Goal: Task Accomplishment & Management: Complete application form

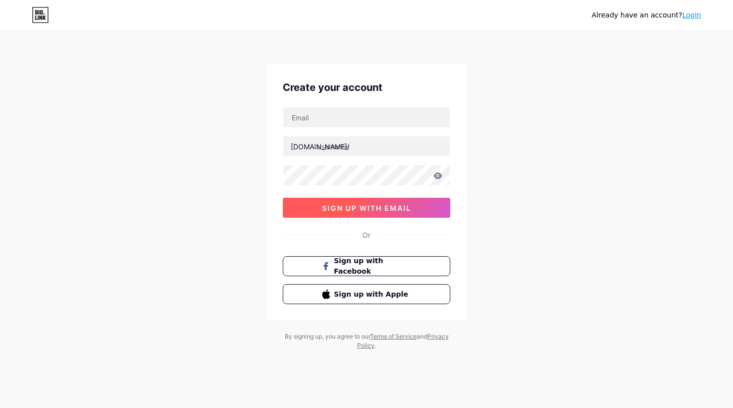
click at [399, 205] on span "sign up with email" at bounding box center [366, 208] width 89 height 8
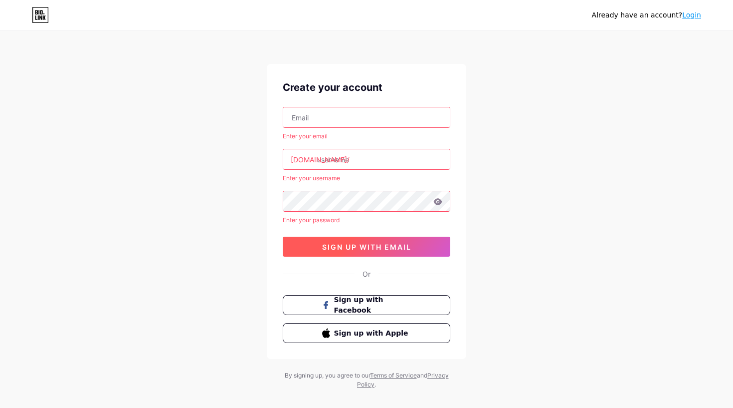
click at [374, 256] on button "sign up with email" at bounding box center [367, 246] width 168 height 20
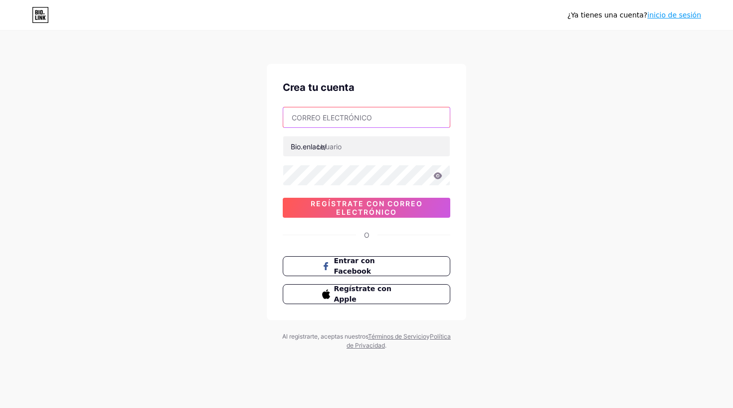
click at [404, 113] on input "text" at bounding box center [366, 117] width 167 height 20
type input "[PERSON_NAME][EMAIL_ADDRESS][DOMAIN_NAME]"
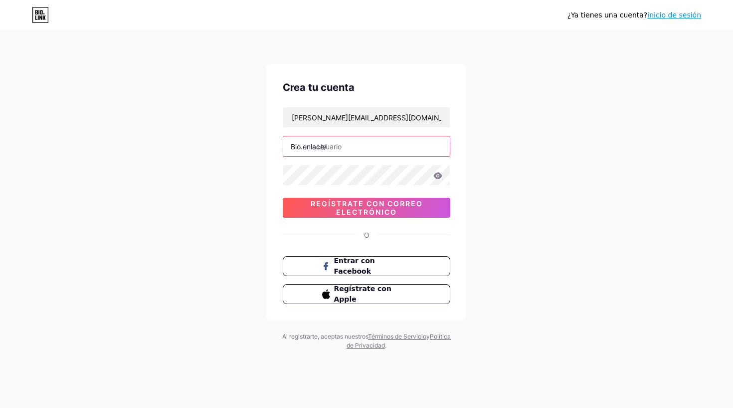
click at [352, 153] on input "text" at bounding box center [366, 146] width 167 height 20
type input "s"
type input "luandaclothes_bga"
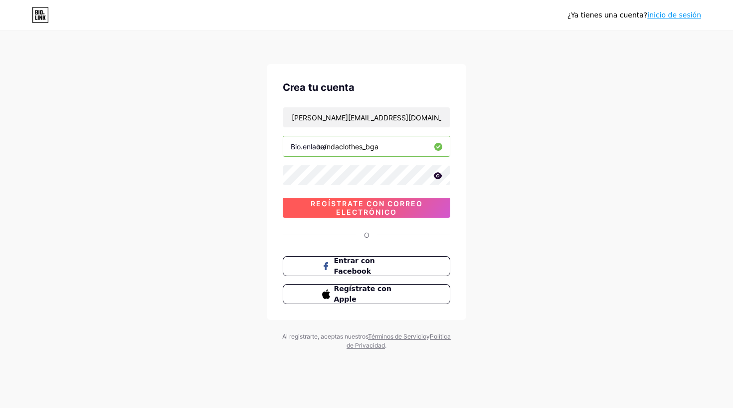
click at [403, 206] on span "REGÍSTRATE CON CORREO ELECTRÓNICO" at bounding box center [367, 207] width 168 height 17
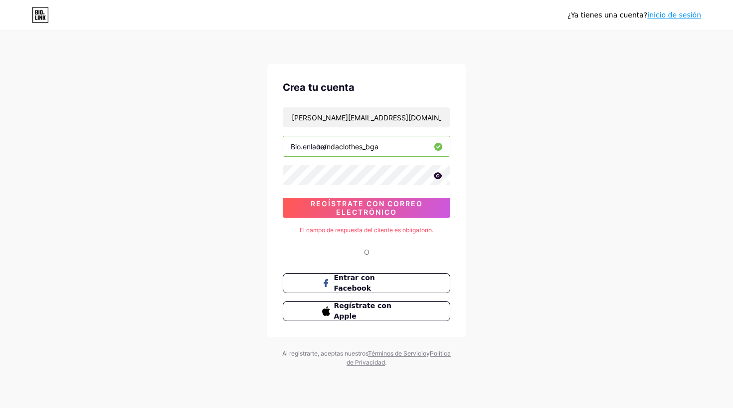
click at [406, 148] on input "luandaclothes_bga" at bounding box center [366, 146] width 167 height 20
click at [397, 198] on button "REGÍSTRATE CON CORREO ELECTRÓNICO" at bounding box center [367, 208] width 168 height 20
click at [395, 287] on span "Entrar con Facebook" at bounding box center [373, 282] width 78 height 21
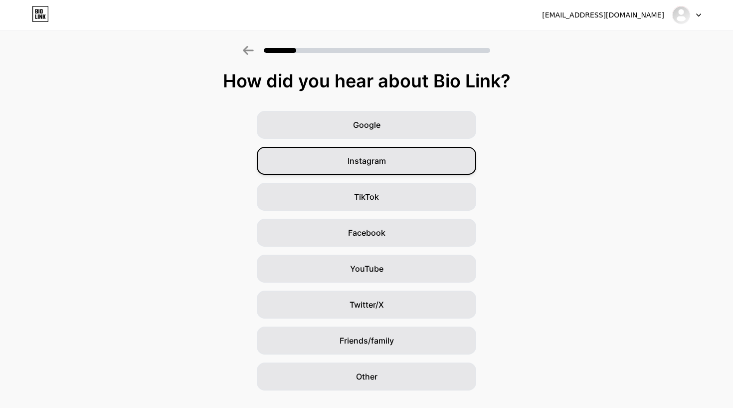
click at [367, 153] on div "Instagram" at bounding box center [367, 161] width 220 height 28
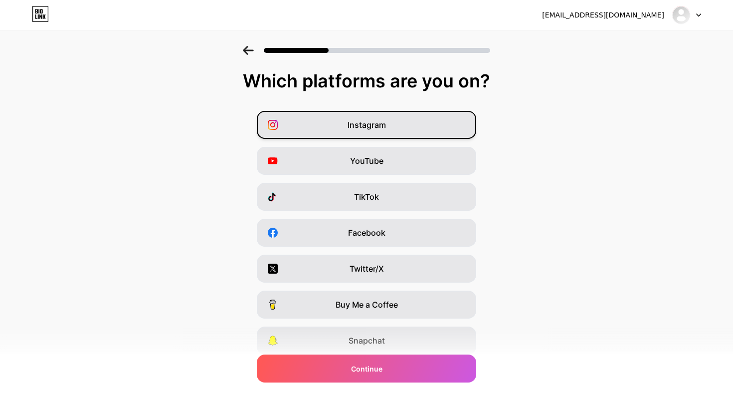
click at [379, 128] on span "Instagram" at bounding box center [367, 125] width 38 height 12
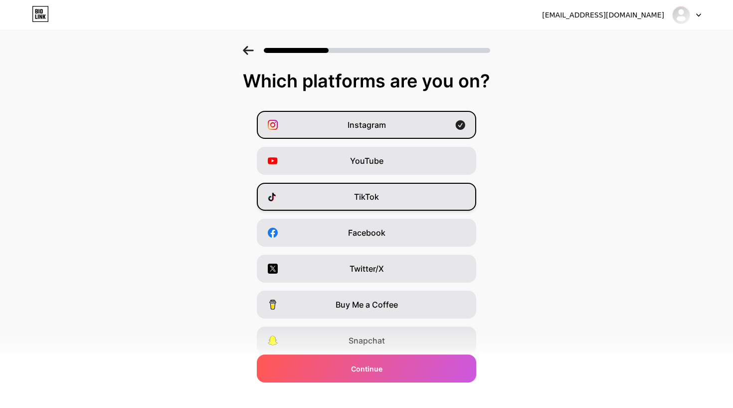
click at [398, 201] on div "TikTok" at bounding box center [367, 197] width 220 height 28
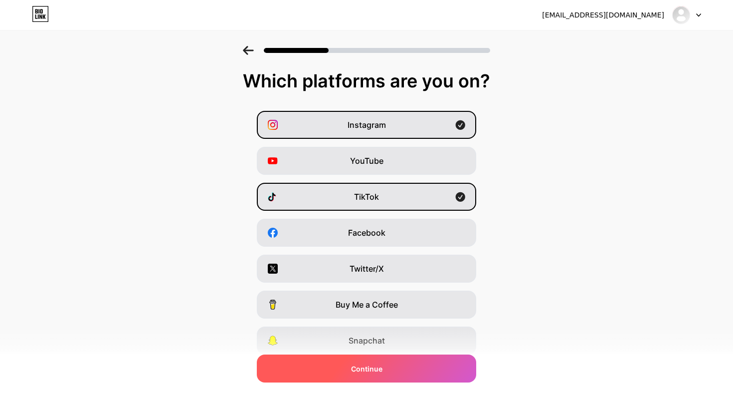
click at [384, 362] on div "Continue" at bounding box center [367, 368] width 220 height 28
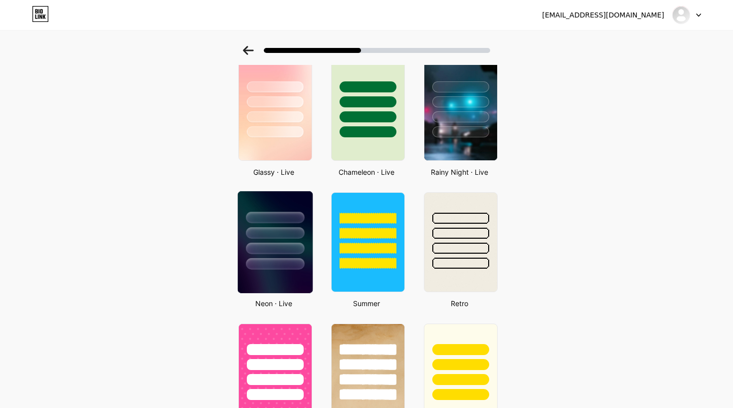
scroll to position [324, 0]
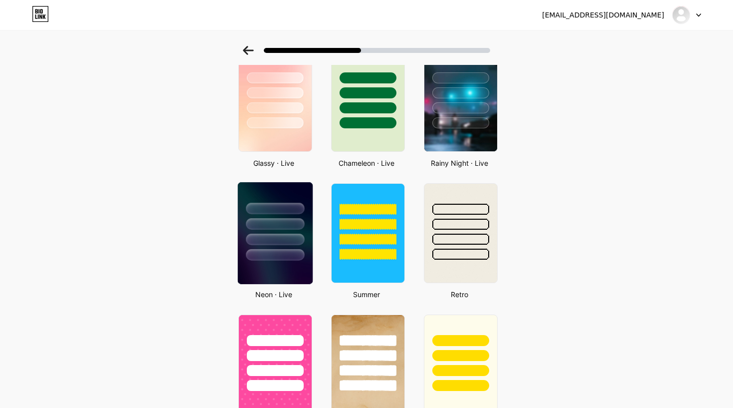
click at [293, 249] on div at bounding box center [275, 254] width 58 height 11
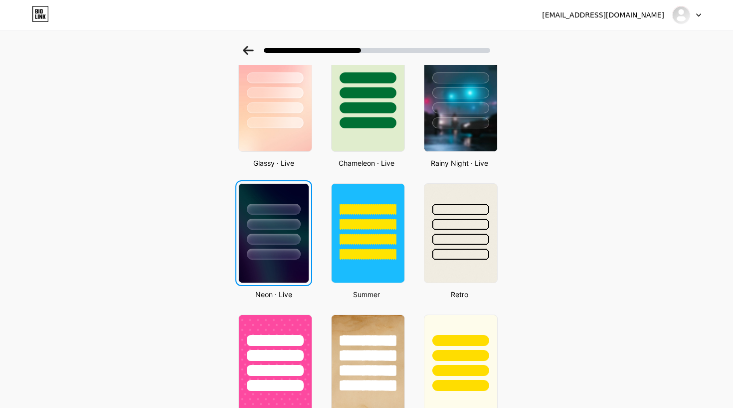
scroll to position [0, 0]
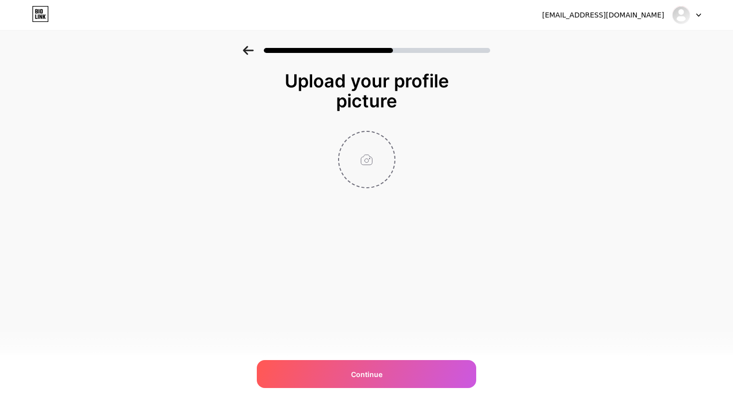
click at [358, 185] on input "file" at bounding box center [366, 159] width 55 height 55
type input "C:\fakepath\Luanda.png"
click at [374, 166] on img at bounding box center [366, 159] width 57 height 57
click at [387, 138] on circle at bounding box center [389, 138] width 11 height 11
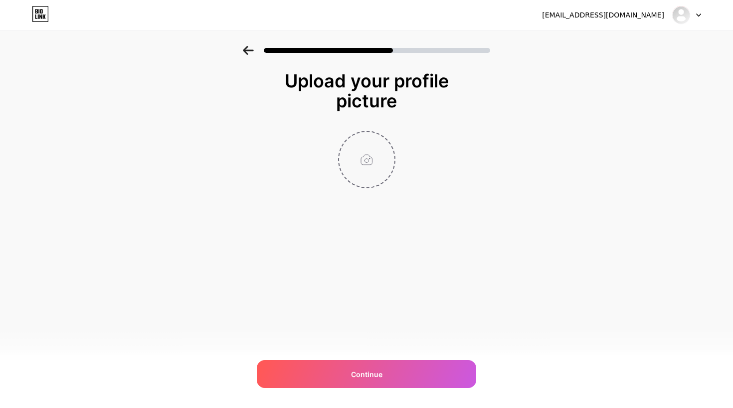
click at [371, 157] on input "file" at bounding box center [366, 159] width 55 height 55
type input "C:\fakepath\Documento A4 datos sobre creatividad con fotos collage amarillo.png"
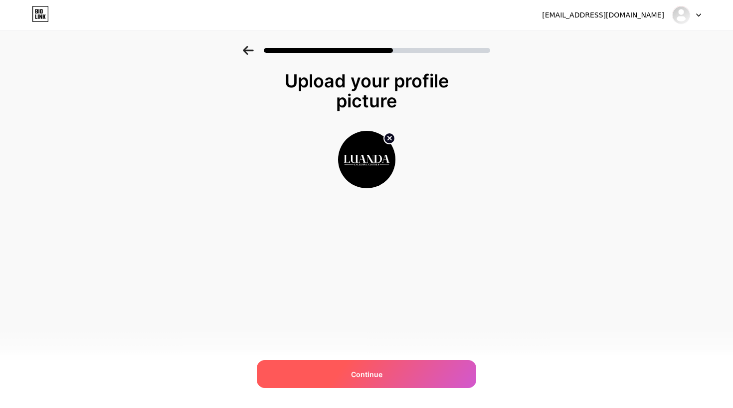
click at [421, 361] on div "Continue" at bounding box center [367, 374] width 220 height 28
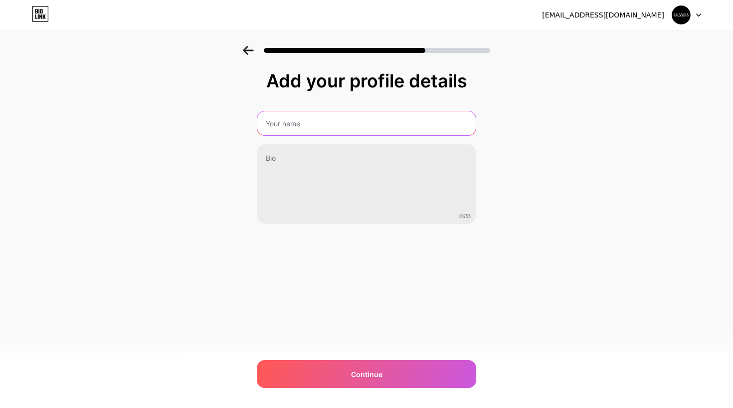
click at [328, 131] on input "text" at bounding box center [366, 123] width 219 height 24
type input "Luanda Clothes"
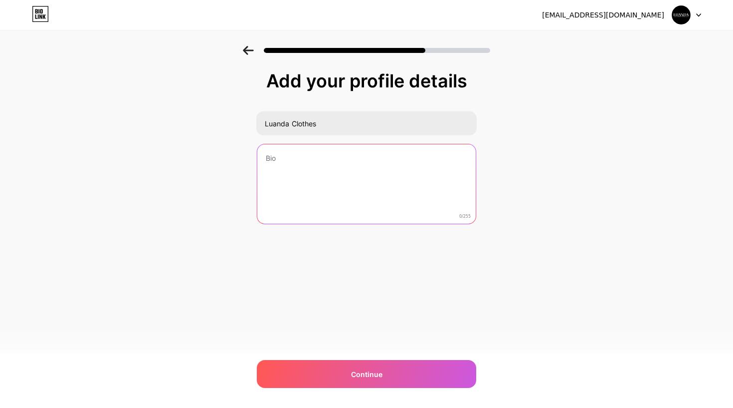
click at [293, 180] on textarea at bounding box center [366, 184] width 219 height 80
paste textarea "√"
paste textarea "🔥"
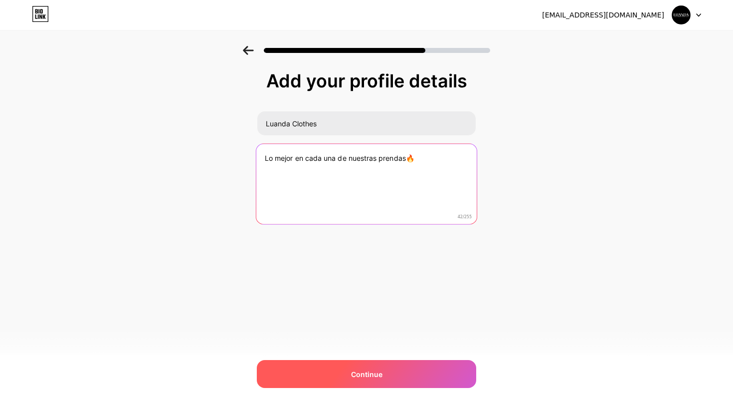
type textarea "Lo mejor en cada una de nuestras prendas🔥"
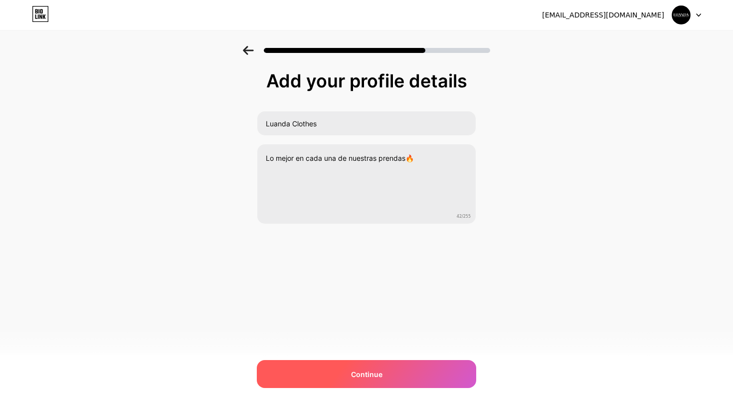
click at [340, 380] on div "Continue" at bounding box center [367, 374] width 220 height 28
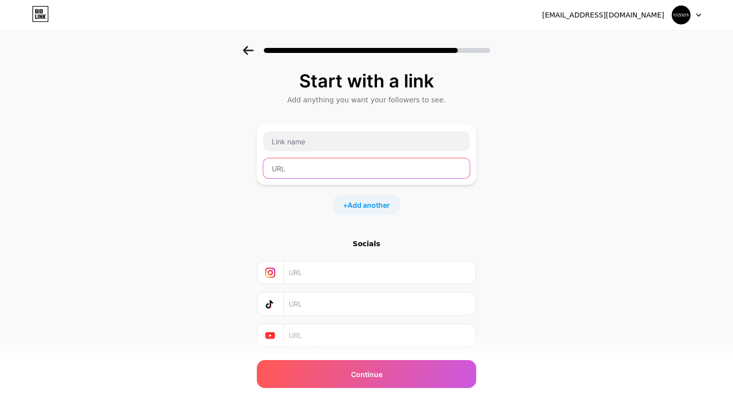
click at [400, 175] on input "text" at bounding box center [366, 168] width 207 height 20
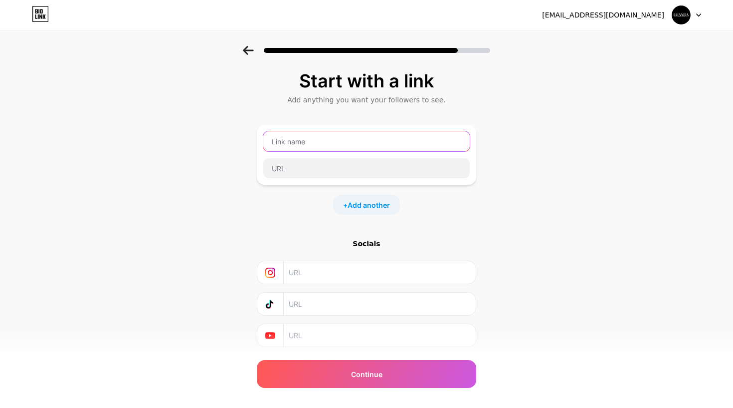
click at [404, 151] on input "text" at bounding box center [366, 141] width 207 height 20
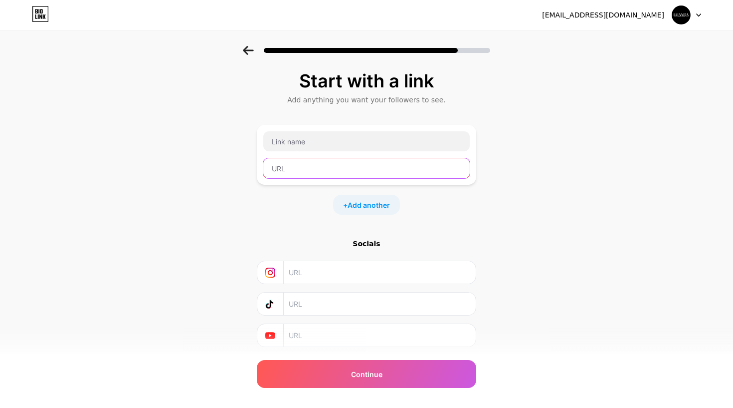
click at [396, 175] on input "text" at bounding box center [366, 168] width 207 height 20
click at [405, 152] on div at bounding box center [367, 155] width 208 height 48
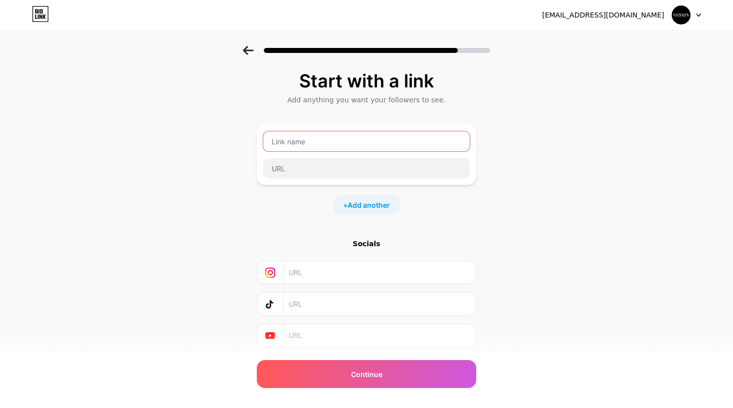
click at [409, 144] on input "text" at bounding box center [366, 141] width 207 height 20
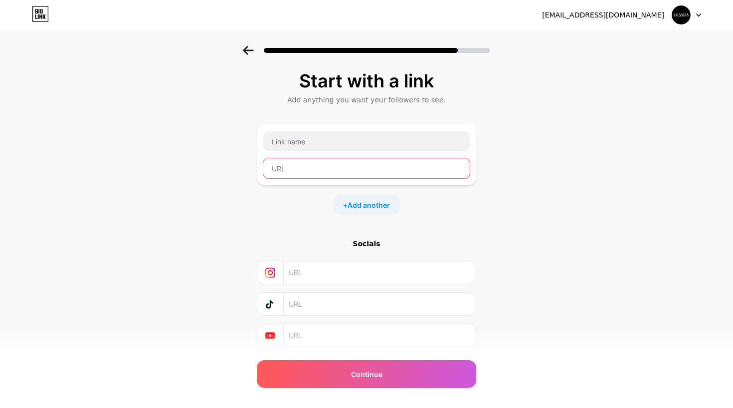
click at [400, 164] on input "text" at bounding box center [366, 168] width 207 height 20
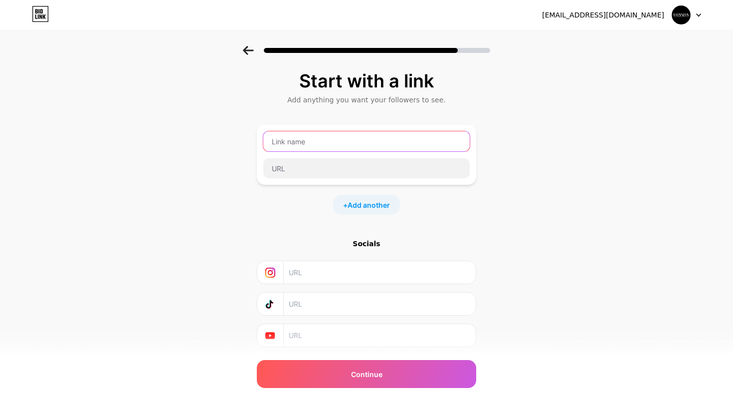
click at [422, 139] on input "text" at bounding box center [366, 141] width 207 height 20
